Goal: Task Accomplishment & Management: Use online tool/utility

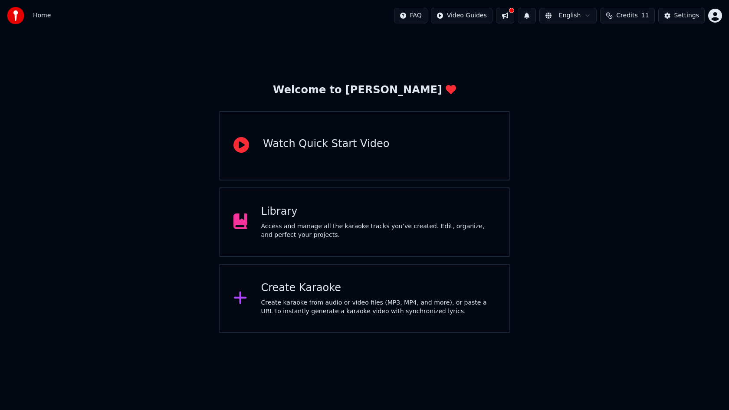
click at [514, 14] on button at bounding box center [505, 16] width 18 height 16
click at [514, 16] on button at bounding box center [505, 16] width 18 height 16
click at [511, 17] on button at bounding box center [505, 16] width 18 height 16
click at [443, 242] on div "Library Access and manage all the karaoke tracks you’ve created. Edit, organize…" at bounding box center [365, 221] width 292 height 69
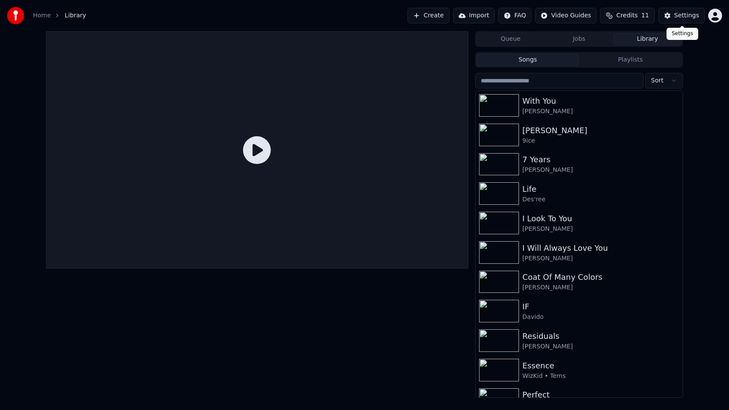
click at [677, 17] on div "Settings" at bounding box center [686, 15] width 25 height 9
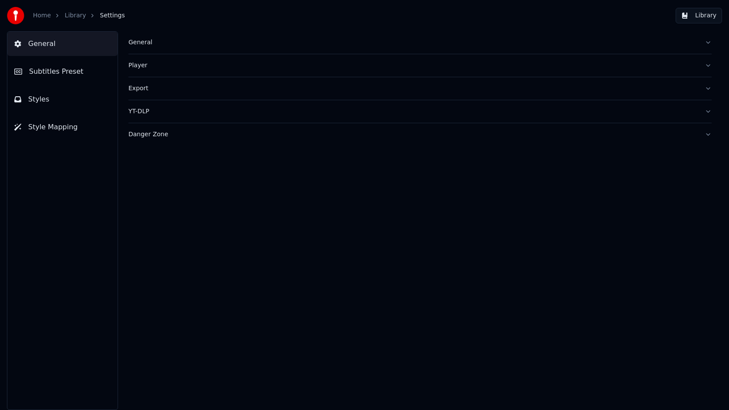
click at [60, 126] on span "Style Mapping" at bounding box center [52, 127] width 49 height 10
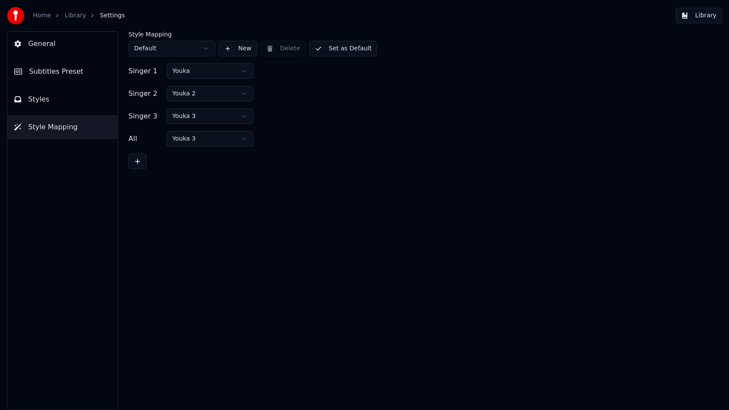
click at [238, 69] on html "Home Library Settings Library General Subtitles Preset Styles Style Mapping Sty…" at bounding box center [364, 205] width 729 height 410
click at [72, 154] on div "General Subtitles Preset Styles Style Mapping" at bounding box center [62, 220] width 111 height 379
click at [138, 160] on button at bounding box center [137, 162] width 18 height 16
click at [135, 183] on button at bounding box center [137, 184] width 18 height 16
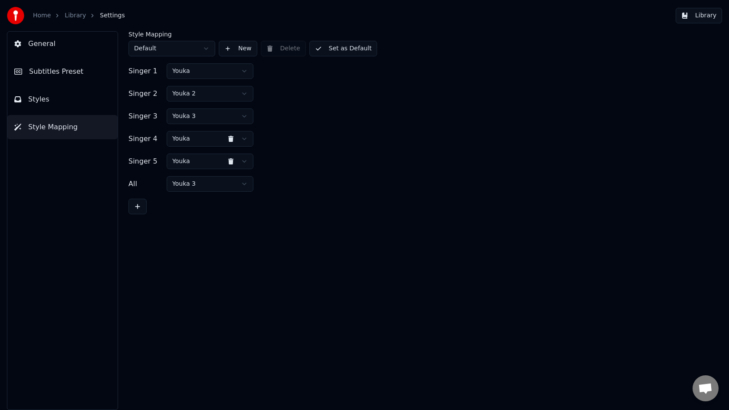
click at [245, 138] on html "Home Library Settings Library General Subtitles Preset Styles Style Mapping Sty…" at bounding box center [364, 205] width 729 height 410
click at [230, 140] on html "Home Library Settings Library General Subtitles Preset Styles Style Mapping Sty…" at bounding box center [364, 205] width 729 height 410
click at [230, 138] on button at bounding box center [230, 139] width 17 height 16
click at [60, 99] on button "Styles" at bounding box center [62, 99] width 110 height 24
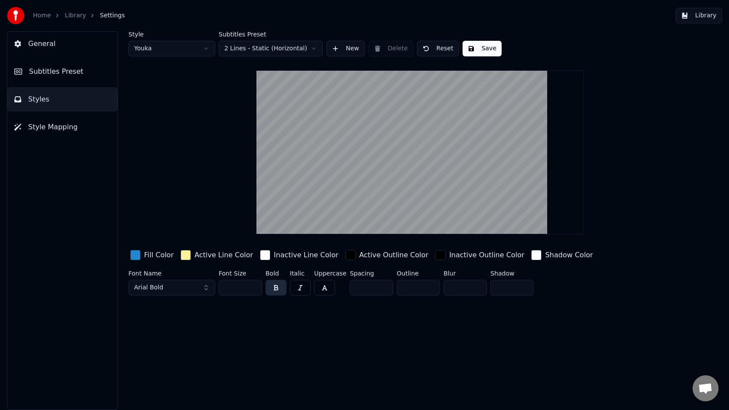
click at [256, 50] on html "Home Library Settings Library General Subtitles Preset Styles Style Mapping Sty…" at bounding box center [364, 205] width 729 height 410
click at [483, 52] on button "Save" at bounding box center [482, 49] width 39 height 16
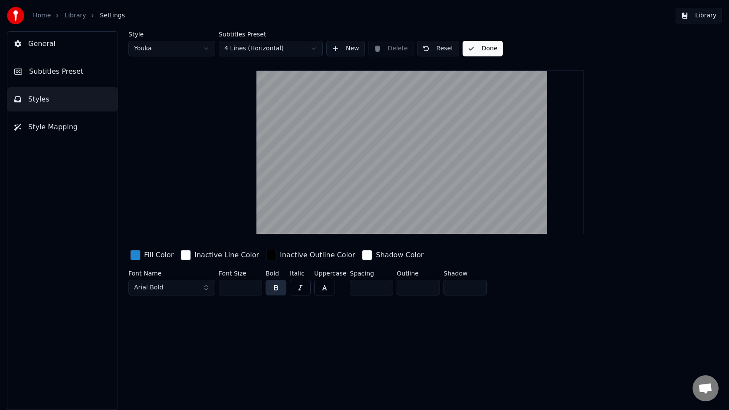
click at [483, 52] on button "Done" at bounding box center [483, 49] width 40 height 16
click at [55, 46] on button "General" at bounding box center [62, 44] width 110 height 24
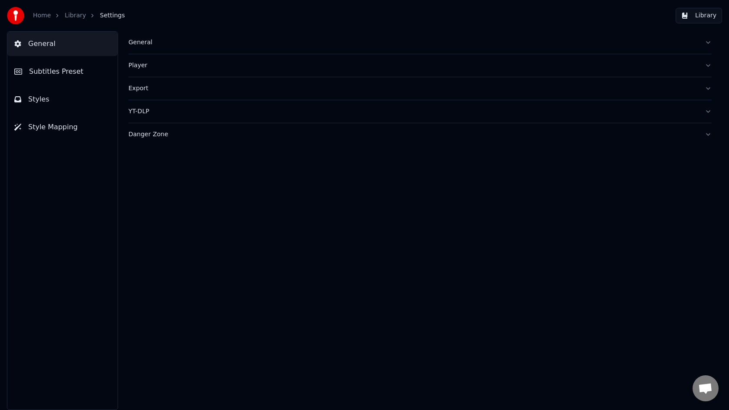
click at [57, 74] on span "Subtitles Preset" at bounding box center [56, 71] width 54 height 10
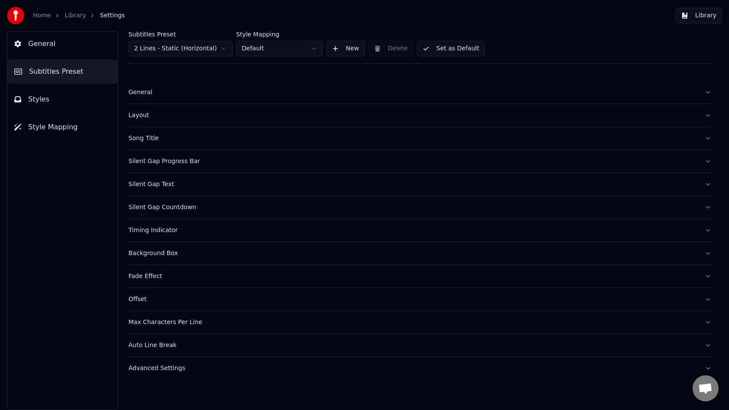
click at [55, 49] on button "General" at bounding box center [62, 44] width 110 height 24
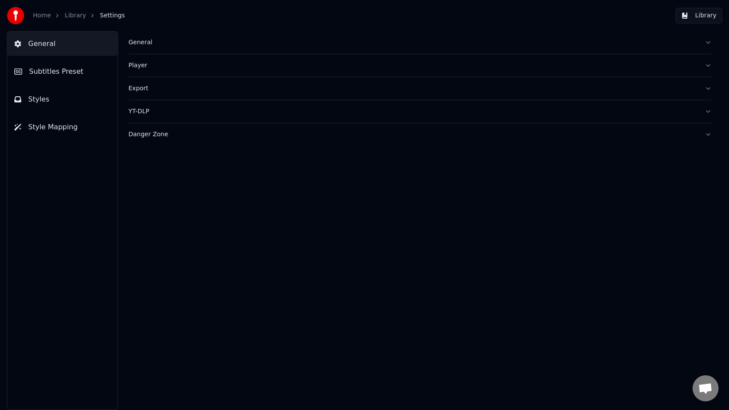
click at [54, 66] on button "Subtitles Preset" at bounding box center [62, 71] width 110 height 24
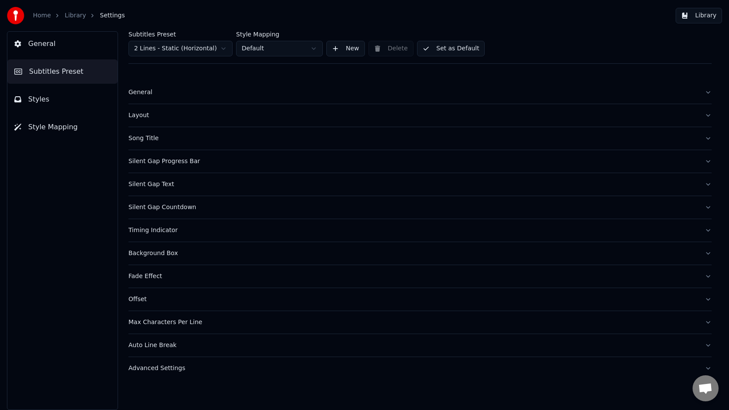
click at [172, 47] on html "Home Library Settings Library General Subtitles Preset Styles Style Mapping Sub…" at bounding box center [364, 205] width 729 height 410
click at [51, 41] on span "General" at bounding box center [41, 44] width 27 height 10
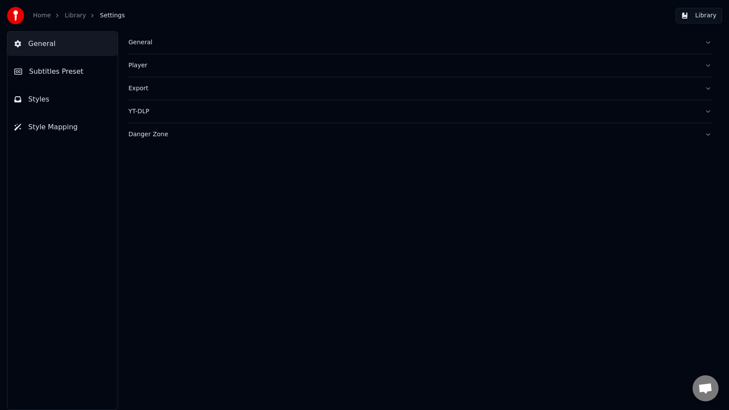
click at [65, 14] on link "Library" at bounding box center [75, 15] width 21 height 9
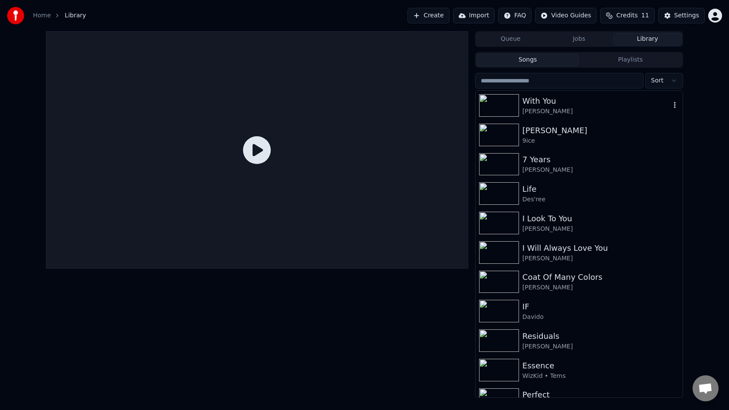
click at [501, 107] on img at bounding box center [499, 105] width 40 height 23
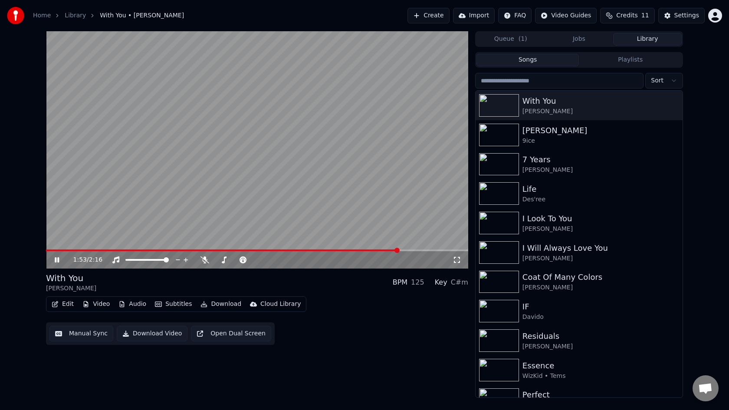
click at [57, 260] on icon at bounding box center [63, 259] width 20 height 7
click at [446, 17] on button "Create" at bounding box center [428, 16] width 42 height 16
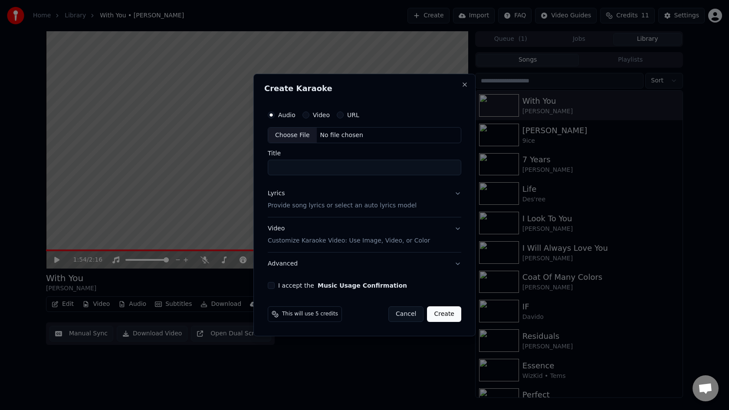
click at [289, 138] on div "Choose File" at bounding box center [292, 136] width 49 height 16
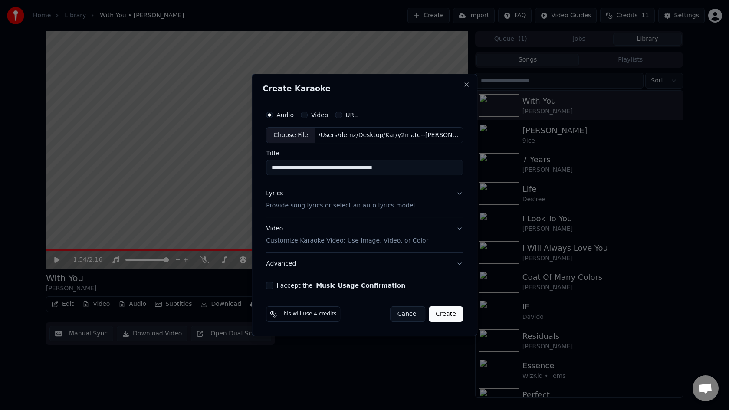
drag, startPoint x: 424, startPoint y: 167, endPoint x: 400, endPoint y: 168, distance: 23.9
click at [400, 168] on input "**********" at bounding box center [364, 168] width 197 height 16
drag, startPoint x: 299, startPoint y: 168, endPoint x: 251, endPoint y: 168, distance: 48.2
click at [251, 168] on body "**********" at bounding box center [364, 205] width 729 height 410
type input "**********"
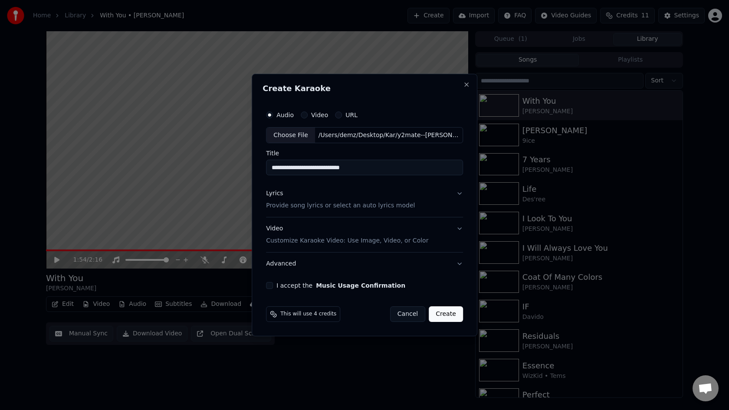
click at [344, 207] on p "Provide song lyrics or select an auto lyrics model" at bounding box center [340, 206] width 149 height 9
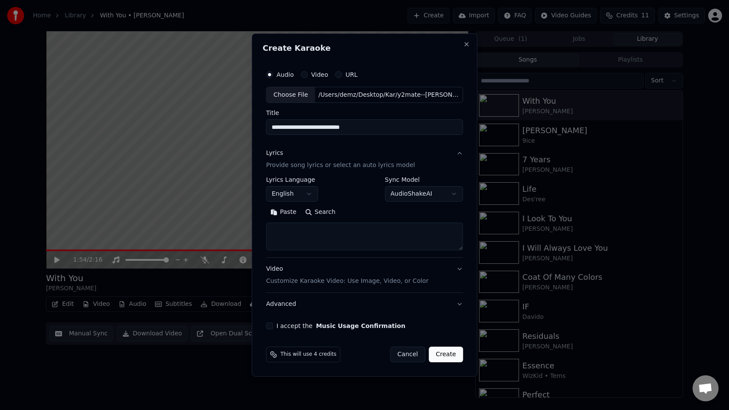
click at [322, 234] on textarea at bounding box center [364, 237] width 197 height 28
paste textarea "**********"
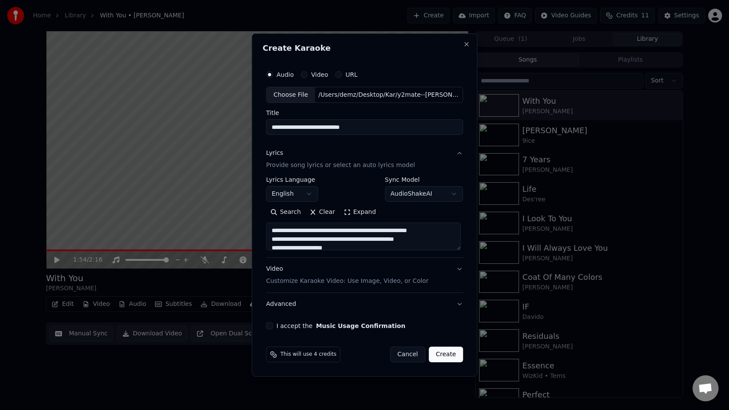
scroll to position [488, 0]
type textarea "**********"
click at [322, 282] on p "Customize Karaoke Video: Use Image, Video, or Color" at bounding box center [347, 281] width 162 height 9
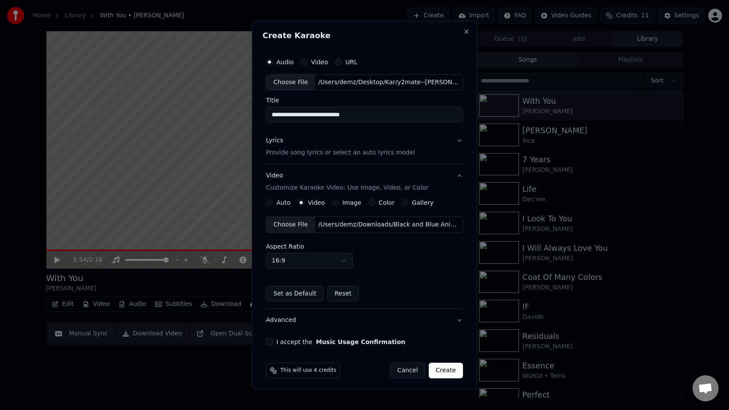
click at [287, 293] on button "Set as Default" at bounding box center [295, 294] width 58 height 16
click at [293, 225] on div "Choose File" at bounding box center [290, 225] width 49 height 16
click at [288, 293] on button "Set as Default" at bounding box center [295, 294] width 58 height 16
click at [270, 341] on button "I accept the Music Usage Confirmation" at bounding box center [269, 341] width 7 height 7
click at [442, 372] on button "Create" at bounding box center [446, 371] width 34 height 16
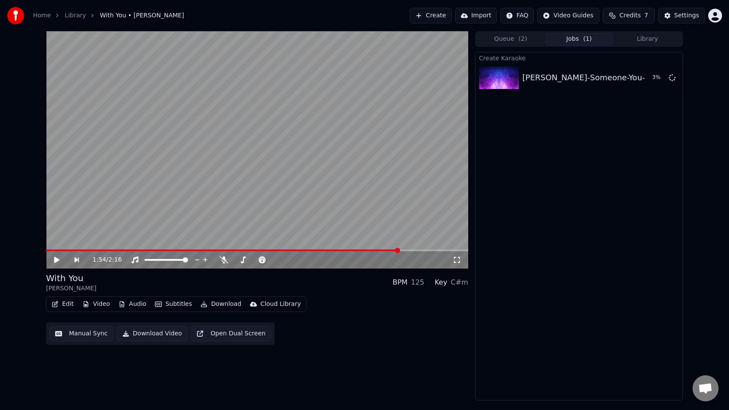
click at [442, 15] on button "Create" at bounding box center [431, 16] width 42 height 16
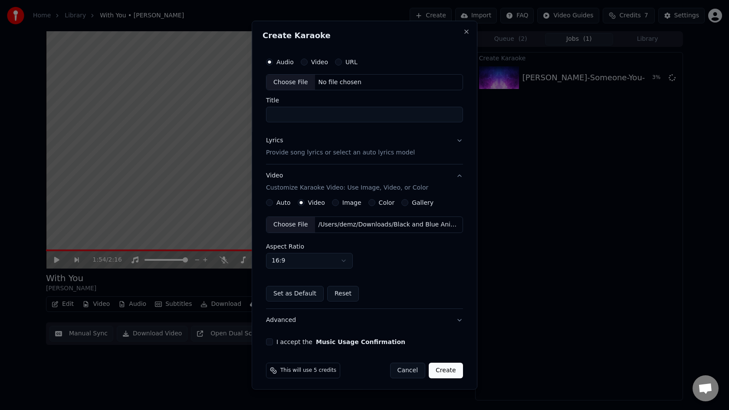
click at [295, 82] on div "Choose File" at bounding box center [290, 82] width 49 height 16
drag, startPoint x: 409, startPoint y: 115, endPoint x: 385, endPoint y: 115, distance: 23.9
click at [385, 115] on input "**********" at bounding box center [364, 115] width 197 height 16
drag, startPoint x: 300, startPoint y: 115, endPoint x: 256, endPoint y: 114, distance: 43.8
click at [256, 114] on div "**********" at bounding box center [365, 204] width 226 height 369
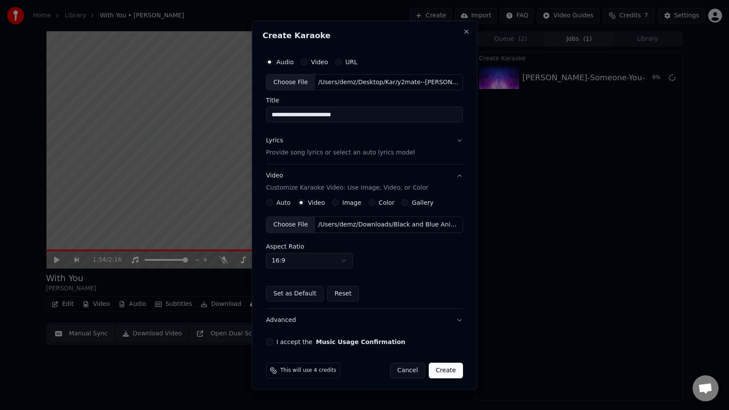
type input "**********"
click at [322, 154] on p "Provide song lyrics or select an auto lyrics model" at bounding box center [340, 152] width 149 height 9
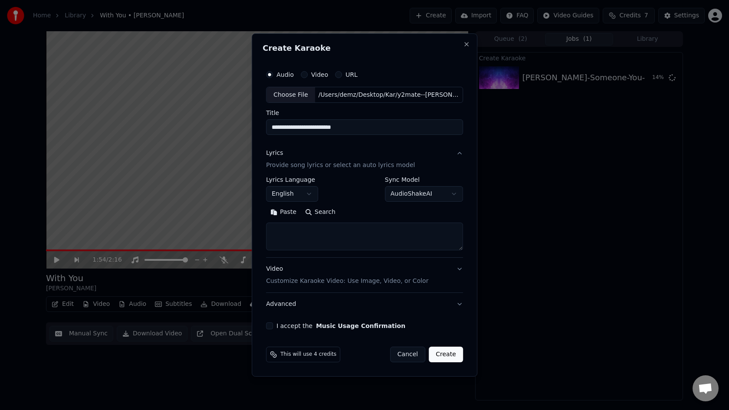
click at [312, 167] on p "Provide song lyrics or select an auto lyrics model" at bounding box center [340, 165] width 149 height 9
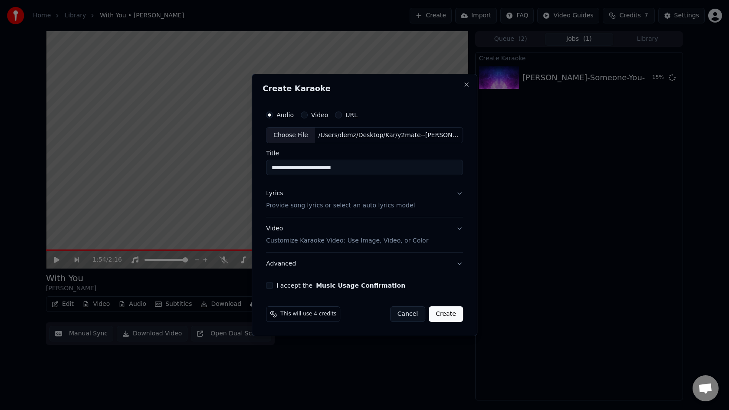
click at [303, 206] on p "Provide song lyrics or select an auto lyrics model" at bounding box center [340, 206] width 149 height 9
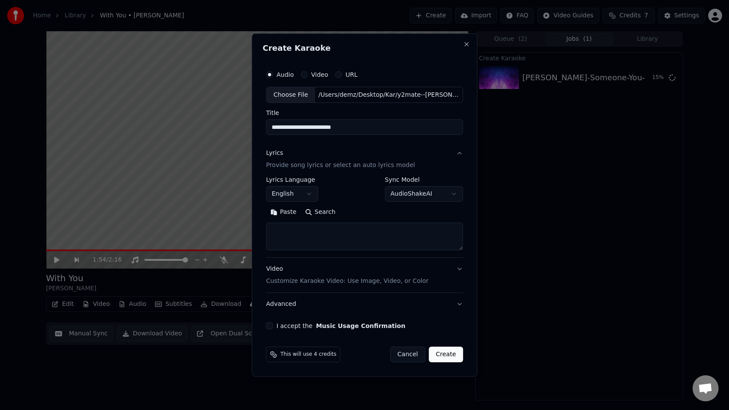
click at [301, 229] on textarea at bounding box center [364, 237] width 197 height 28
paste textarea "**********"
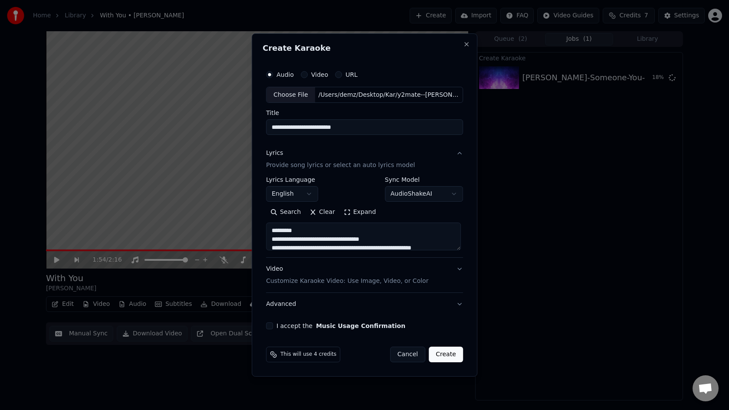
type textarea "**********"
click at [456, 269] on button "Video Customize Karaoke Video: Use Image, Video, or Color" at bounding box center [364, 275] width 197 height 35
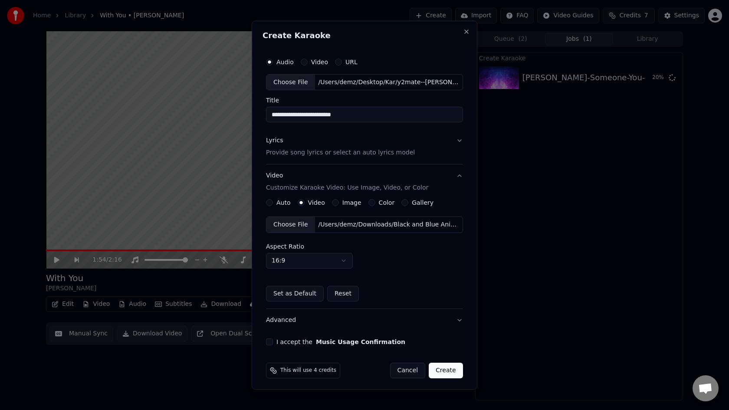
click at [272, 341] on button "I accept the Music Usage Confirmation" at bounding box center [269, 341] width 7 height 7
click at [448, 371] on button "Create" at bounding box center [446, 371] width 34 height 16
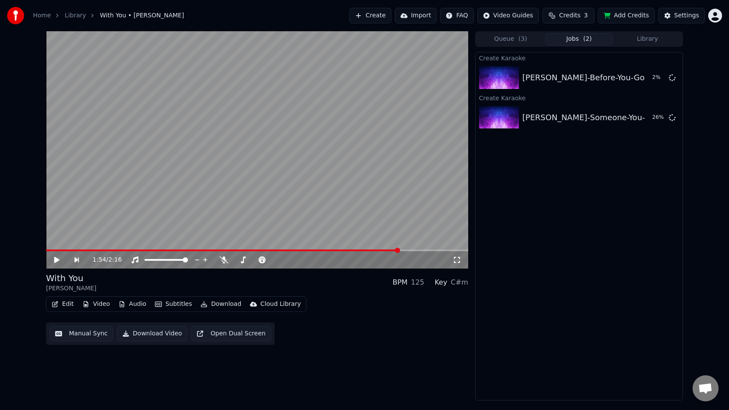
click at [717, 16] on html "Home Library With You • [PERSON_NAME] Create Import FAQ Video Guides Credits 3 …" at bounding box center [364, 205] width 729 height 410
click at [439, 15] on button "Create" at bounding box center [431, 16] width 42 height 16
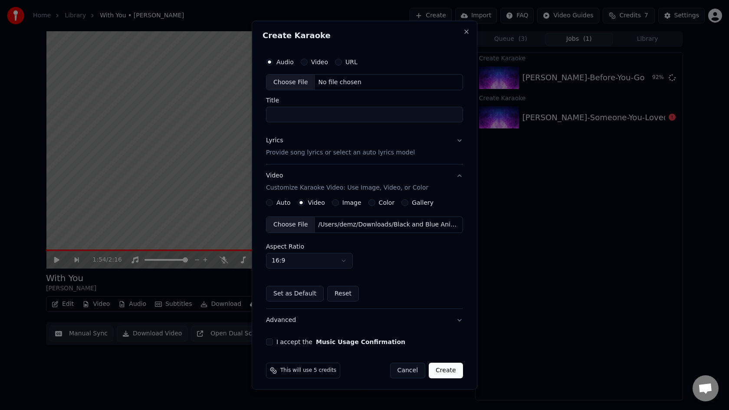
click at [293, 83] on div "Choose File" at bounding box center [290, 82] width 49 height 16
drag, startPoint x: 421, startPoint y: 115, endPoint x: 401, endPoint y: 115, distance: 20.0
click at [401, 115] on input "**********" at bounding box center [364, 115] width 197 height 16
drag, startPoint x: 299, startPoint y: 117, endPoint x: 259, endPoint y: 108, distance: 40.9
click at [259, 108] on div "**********" at bounding box center [365, 204] width 226 height 369
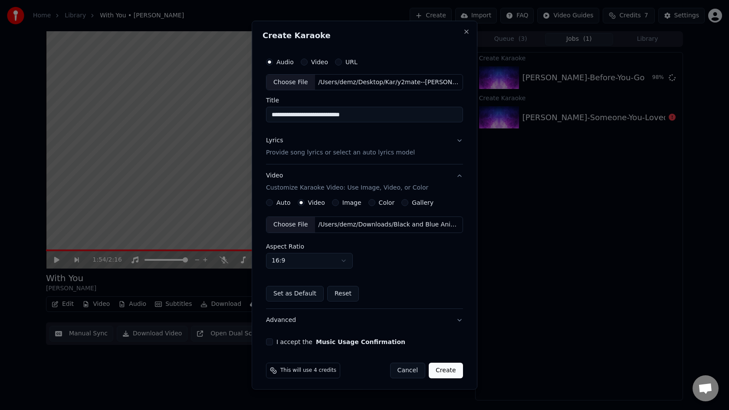
type input "**********"
click at [328, 154] on p "Provide song lyrics or select an auto lyrics model" at bounding box center [340, 152] width 149 height 9
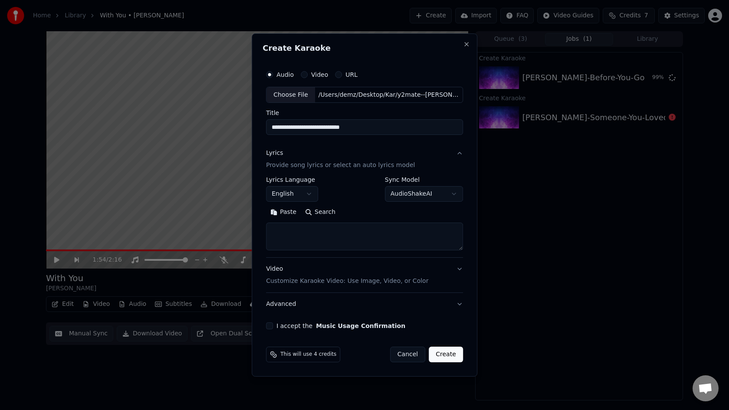
click at [309, 236] on textarea at bounding box center [364, 237] width 197 height 28
paste textarea "**********"
type textarea "**********"
click at [405, 281] on p "Customize Karaoke Video: Use Image, Video, or Color" at bounding box center [347, 281] width 162 height 9
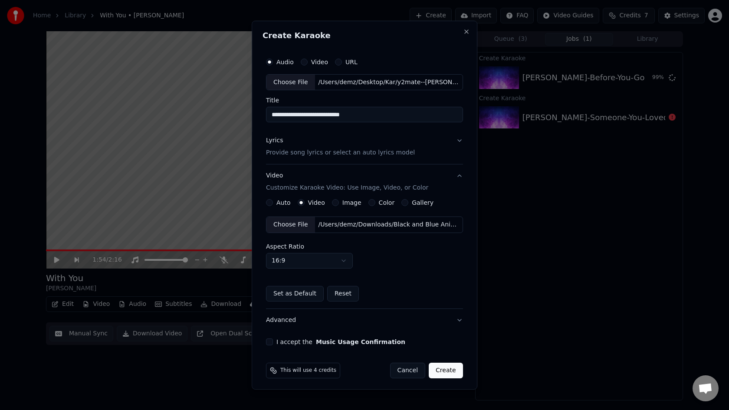
scroll to position [3, 0]
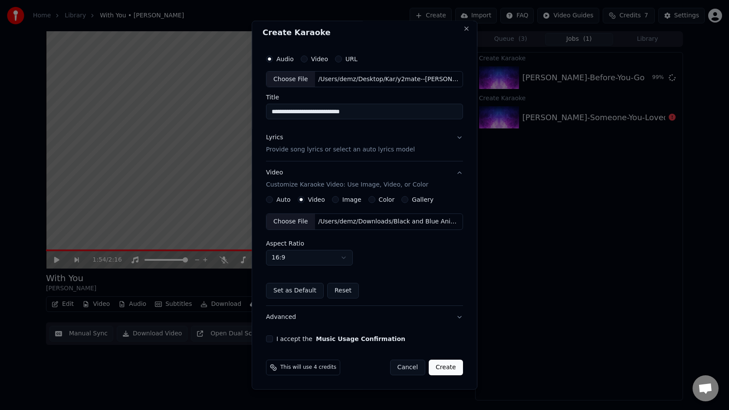
click at [272, 340] on button "I accept the Music Usage Confirmation" at bounding box center [269, 338] width 7 height 7
click at [437, 368] on button "Create" at bounding box center [446, 368] width 34 height 16
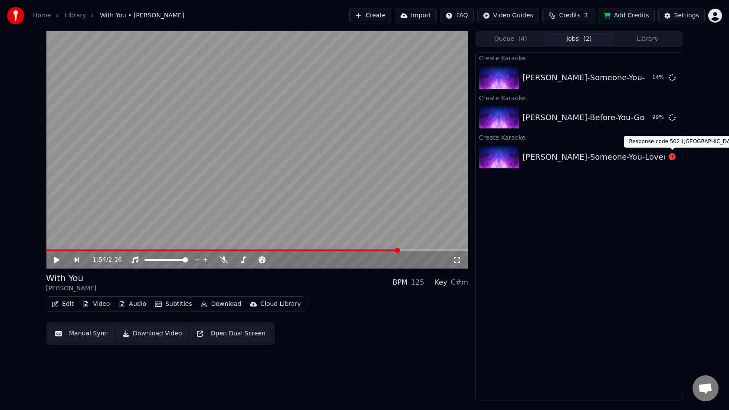
click at [674, 154] on icon at bounding box center [672, 156] width 7 height 7
click at [673, 156] on icon at bounding box center [672, 156] width 7 height 7
click at [591, 238] on div "Create [PERSON_NAME]-Someone-You-Loved 15 % Create [PERSON_NAME]-Before-You-Go …" at bounding box center [579, 226] width 208 height 348
click at [650, 79] on button "Play" at bounding box center [651, 78] width 27 height 16
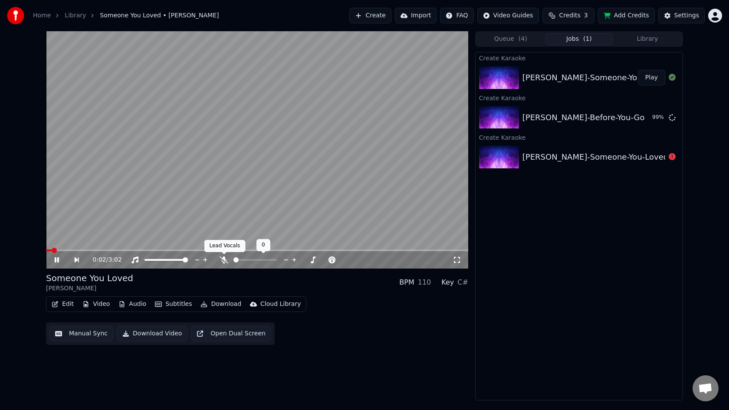
click at [223, 261] on icon at bounding box center [224, 259] width 9 height 7
click at [60, 260] on icon at bounding box center [63, 259] width 20 height 7
click at [157, 330] on button "Download Video" at bounding box center [152, 334] width 71 height 16
